Goal: Information Seeking & Learning: Learn about a topic

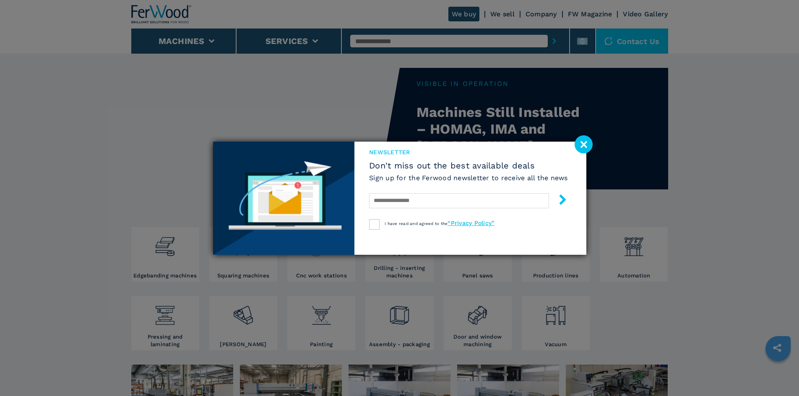
click at [315, 276] on div "newsletter Don't miss out the best available deals Sign up for the Ferwood news…" at bounding box center [399, 198] width 799 height 396
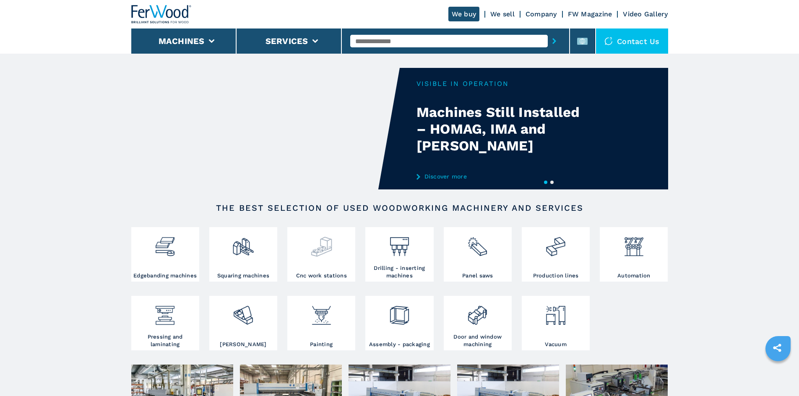
click at [318, 272] on div at bounding box center [321, 250] width 64 height 43
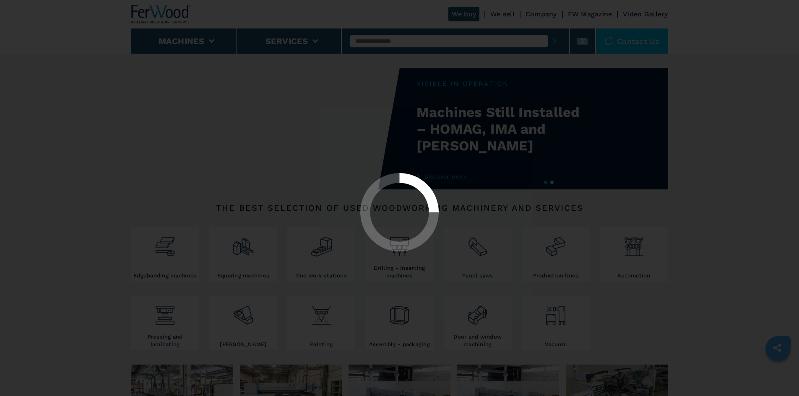
select select "**********"
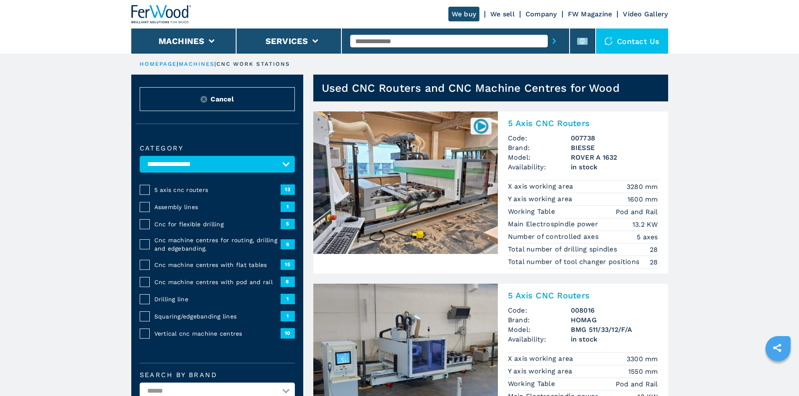
click at [461, 177] on img at bounding box center [405, 183] width 185 height 143
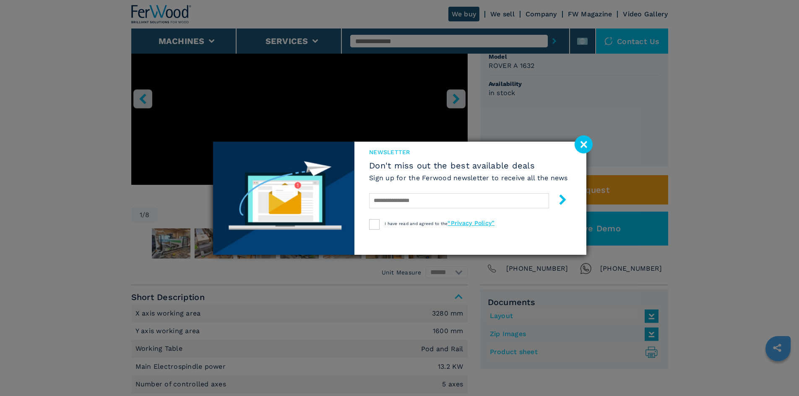
scroll to position [84, 0]
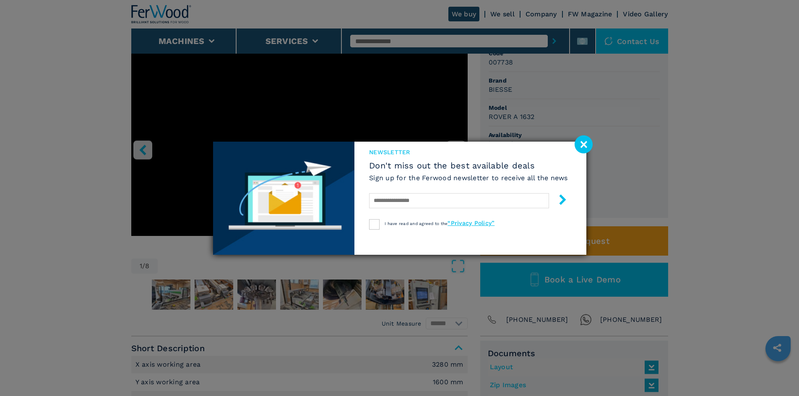
click at [585, 141] on image at bounding box center [584, 145] width 18 height 18
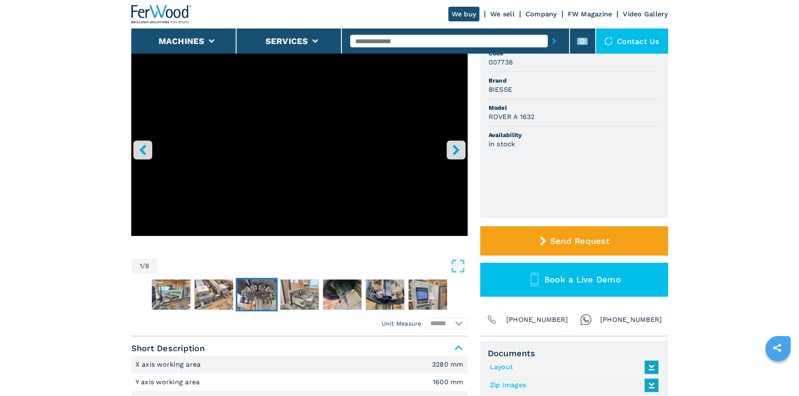
click at [262, 303] on img "Go to Slide 4" at bounding box center [256, 295] width 39 height 30
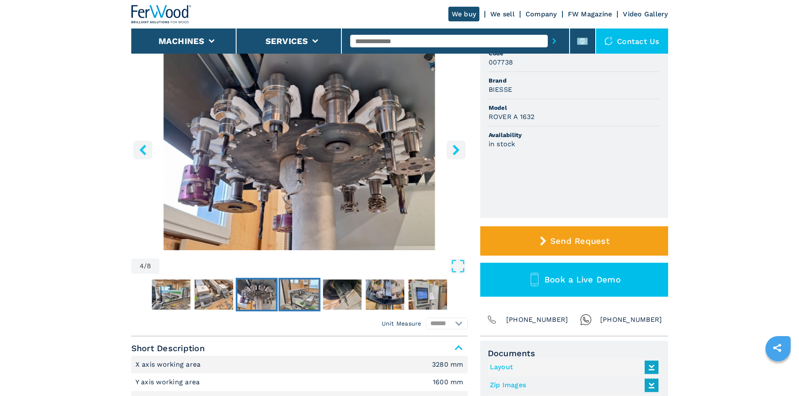
click at [302, 302] on img "Go to Slide 5" at bounding box center [299, 295] width 39 height 30
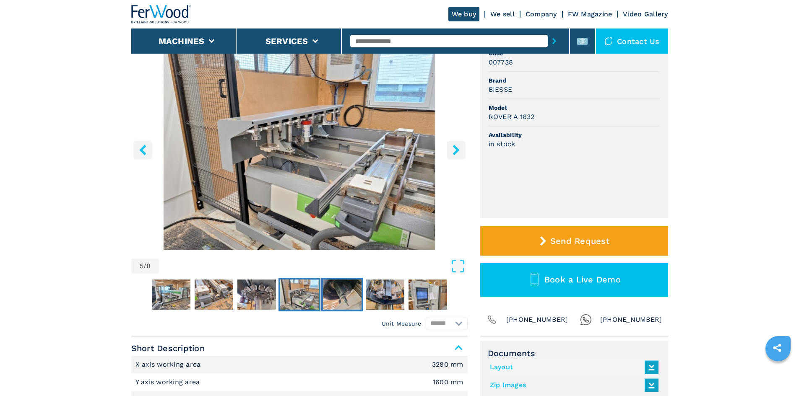
click at [339, 306] on img "Go to Slide 6" at bounding box center [342, 295] width 39 height 30
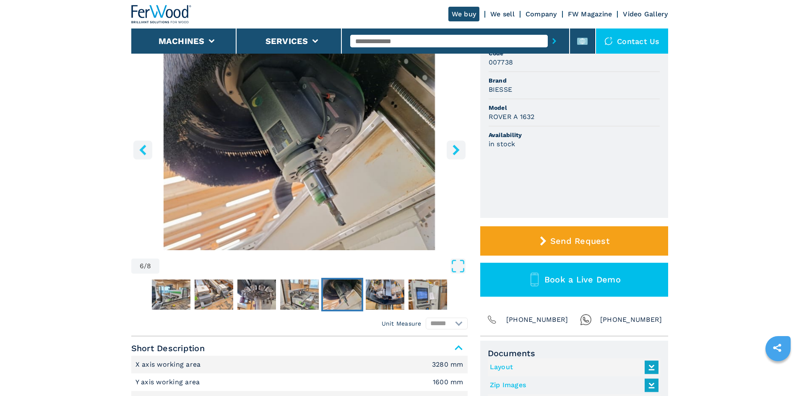
click at [356, 299] on img "Go to Slide 6" at bounding box center [342, 295] width 39 height 30
click at [375, 296] on img "Go to Slide 7" at bounding box center [385, 295] width 39 height 30
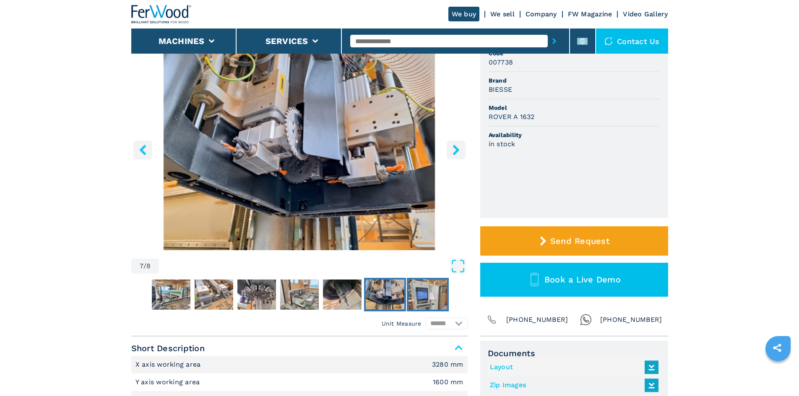
click at [428, 297] on img "Go to Slide 8" at bounding box center [428, 295] width 39 height 30
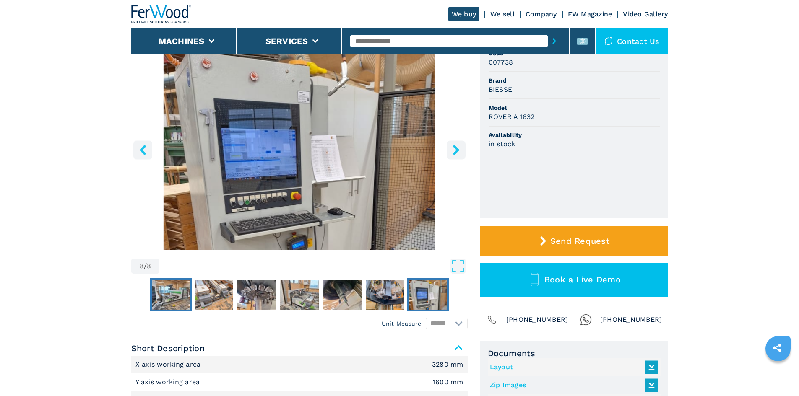
click at [175, 290] on img "Go to Slide 2" at bounding box center [171, 295] width 39 height 30
